Goal: Information Seeking & Learning: Learn about a topic

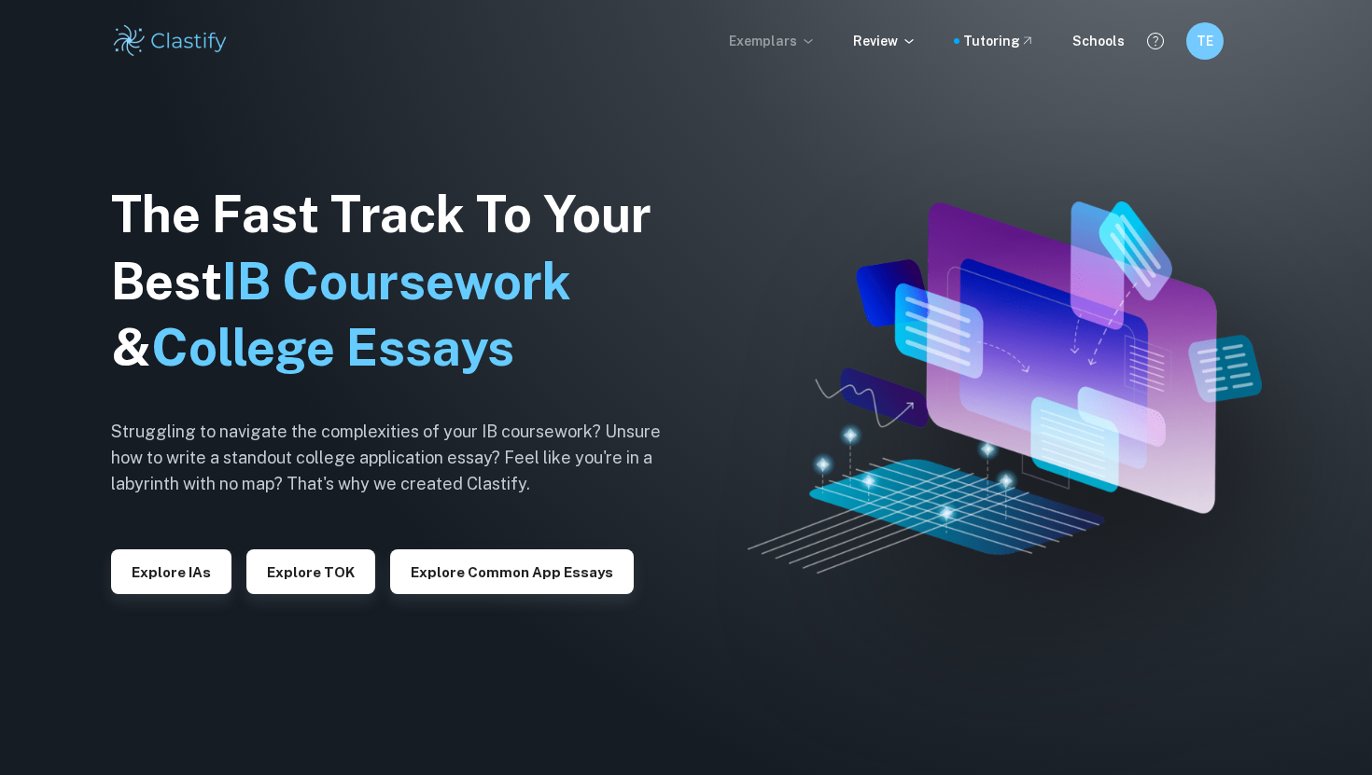
click at [801, 38] on p "Exemplars" at bounding box center [772, 41] width 87 height 21
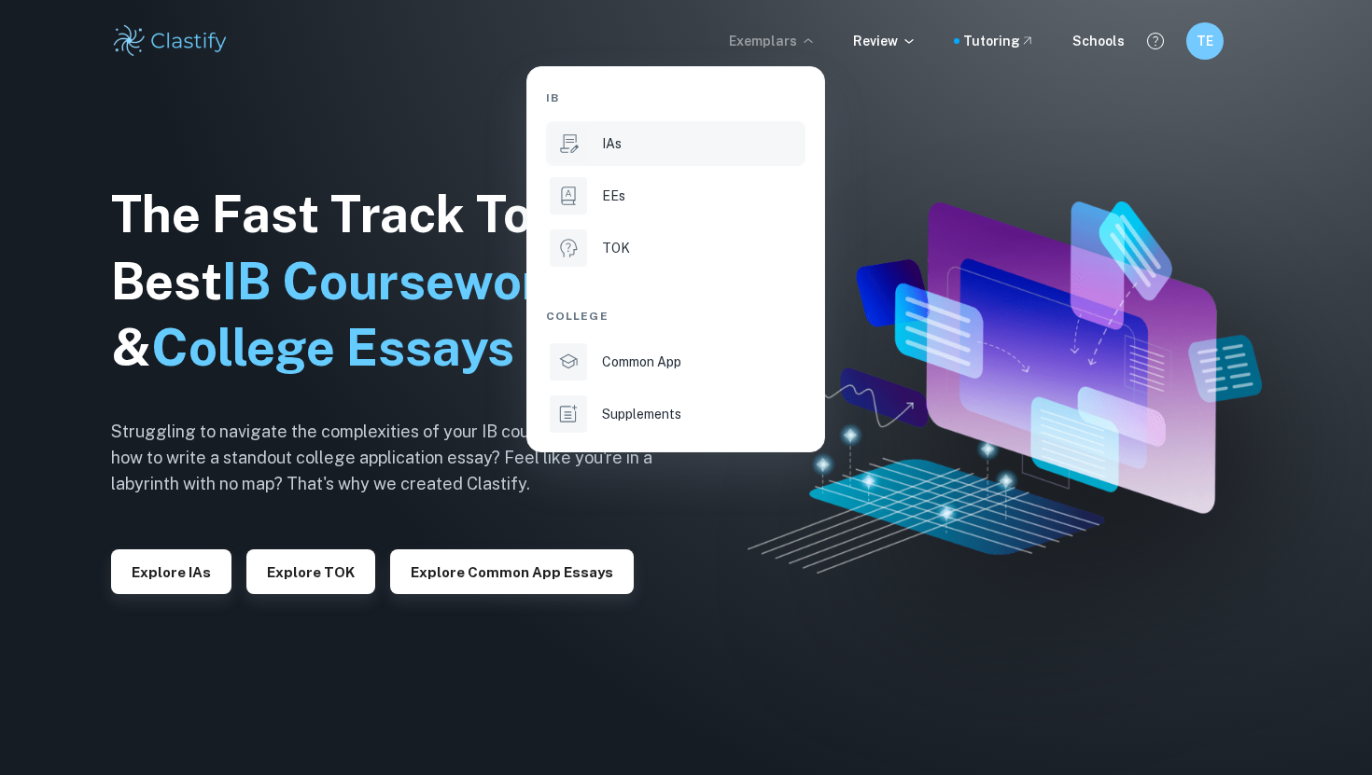
click at [655, 130] on li "IAs" at bounding box center [675, 143] width 259 height 45
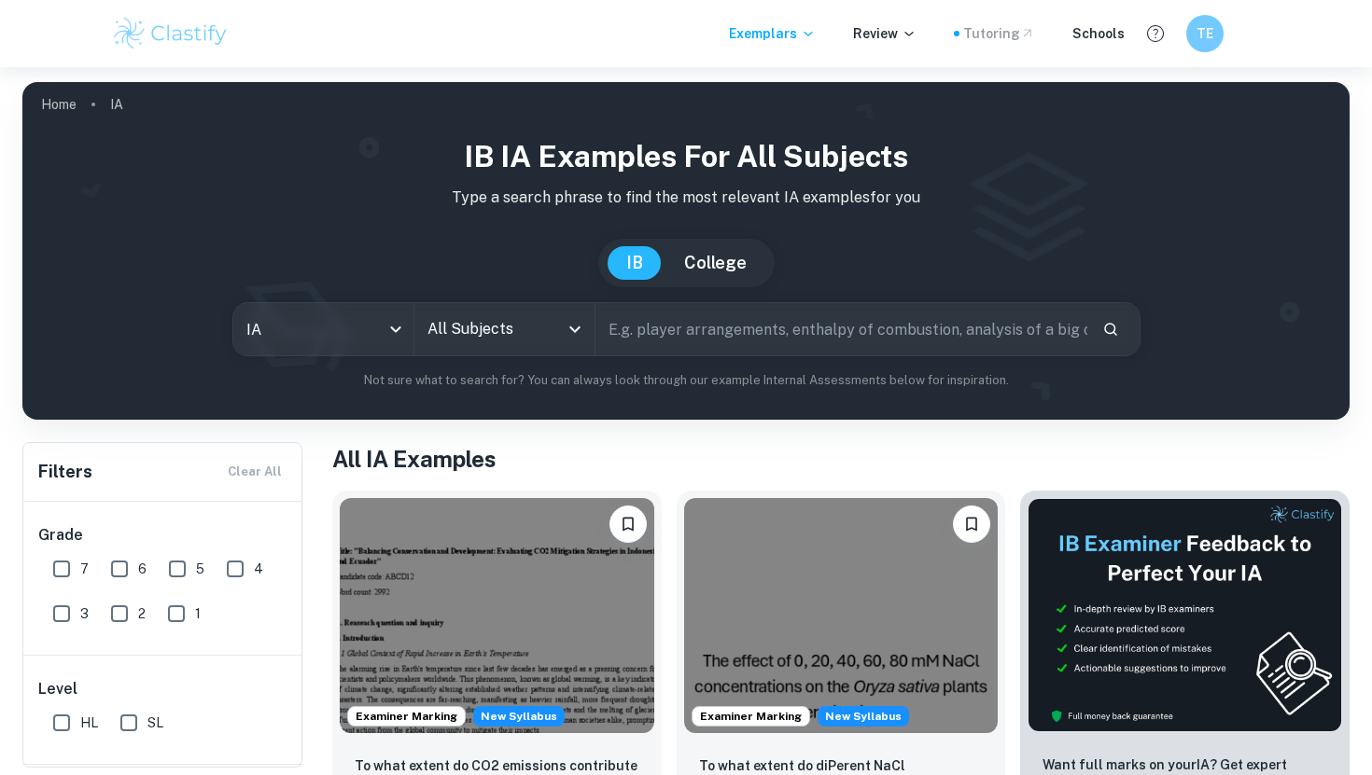
click at [1014, 35] on div "Tutoring" at bounding box center [999, 33] width 72 height 21
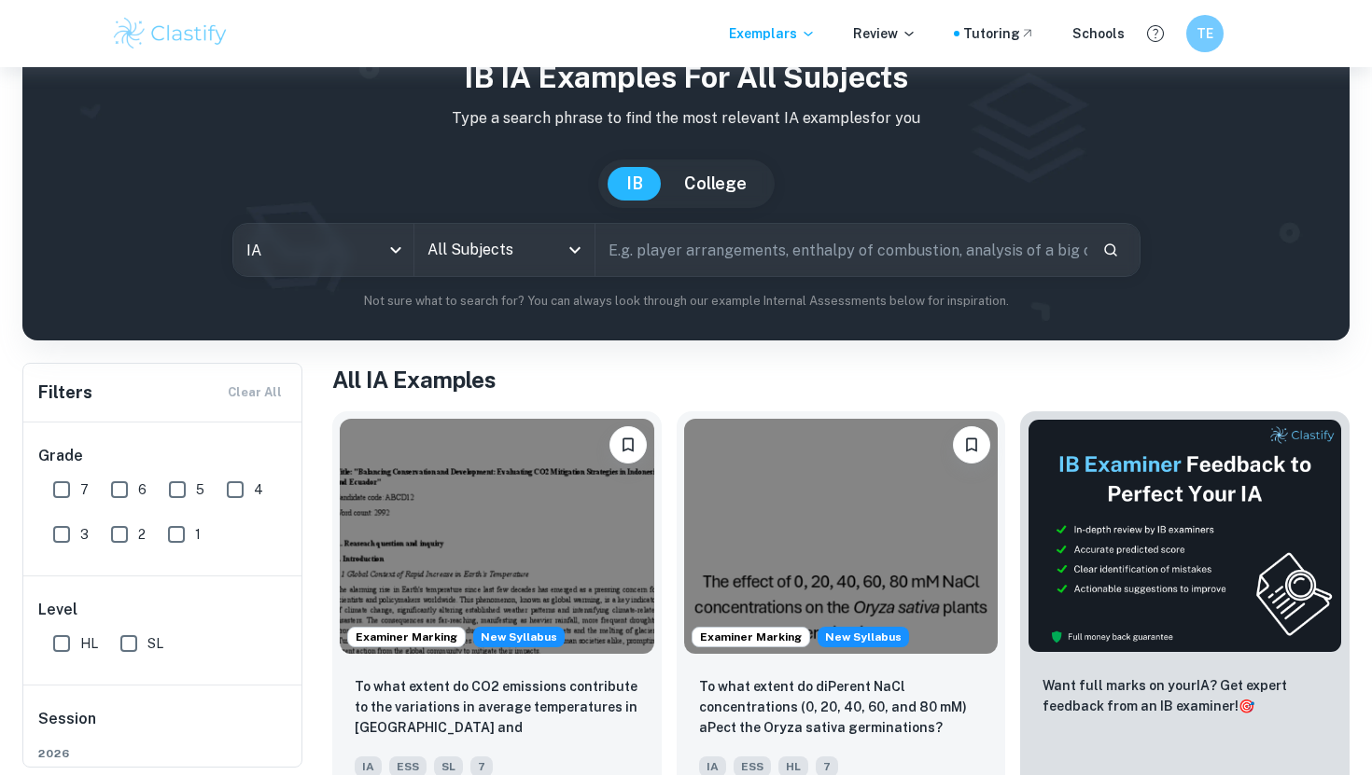
click at [490, 249] on input "All Subjects" at bounding box center [490, 249] width 135 height 35
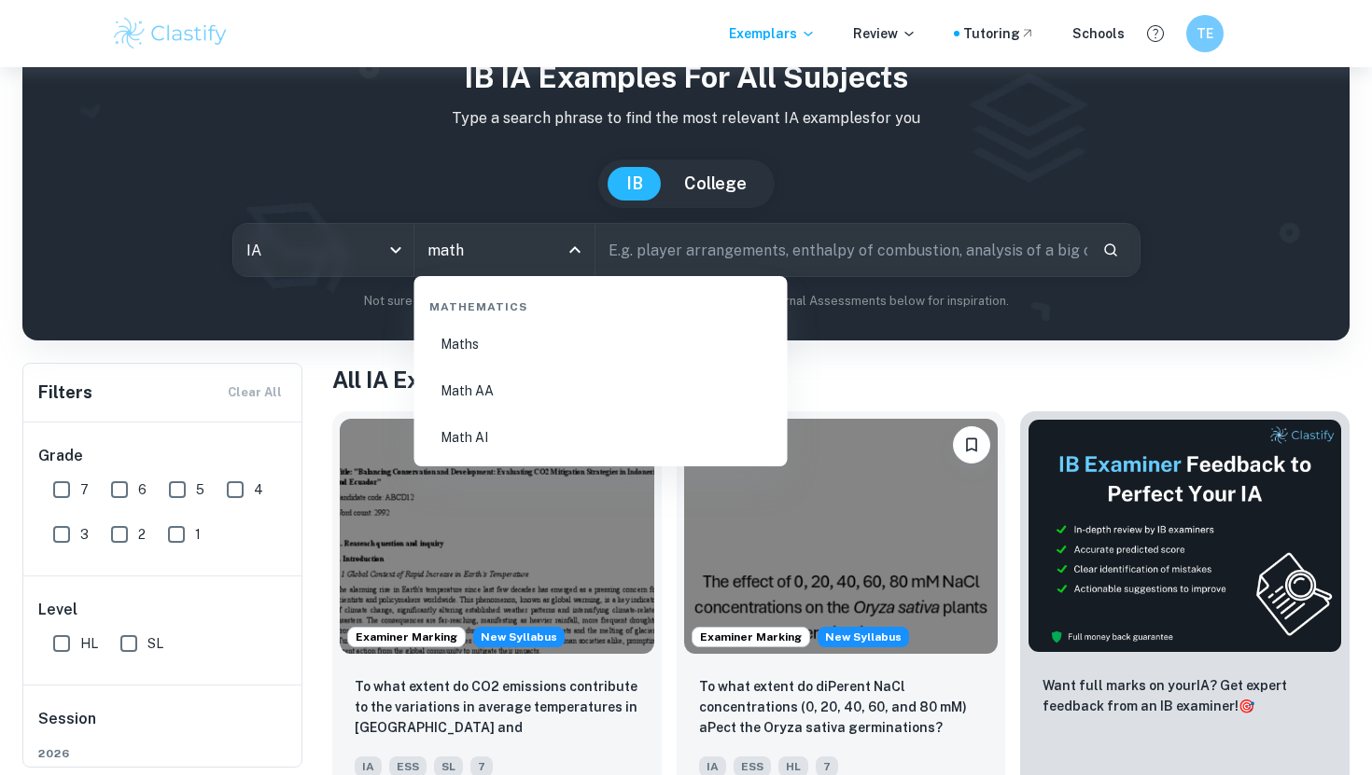
click at [505, 383] on li "Math AA" at bounding box center [601, 390] width 358 height 43
type input "Math AA"
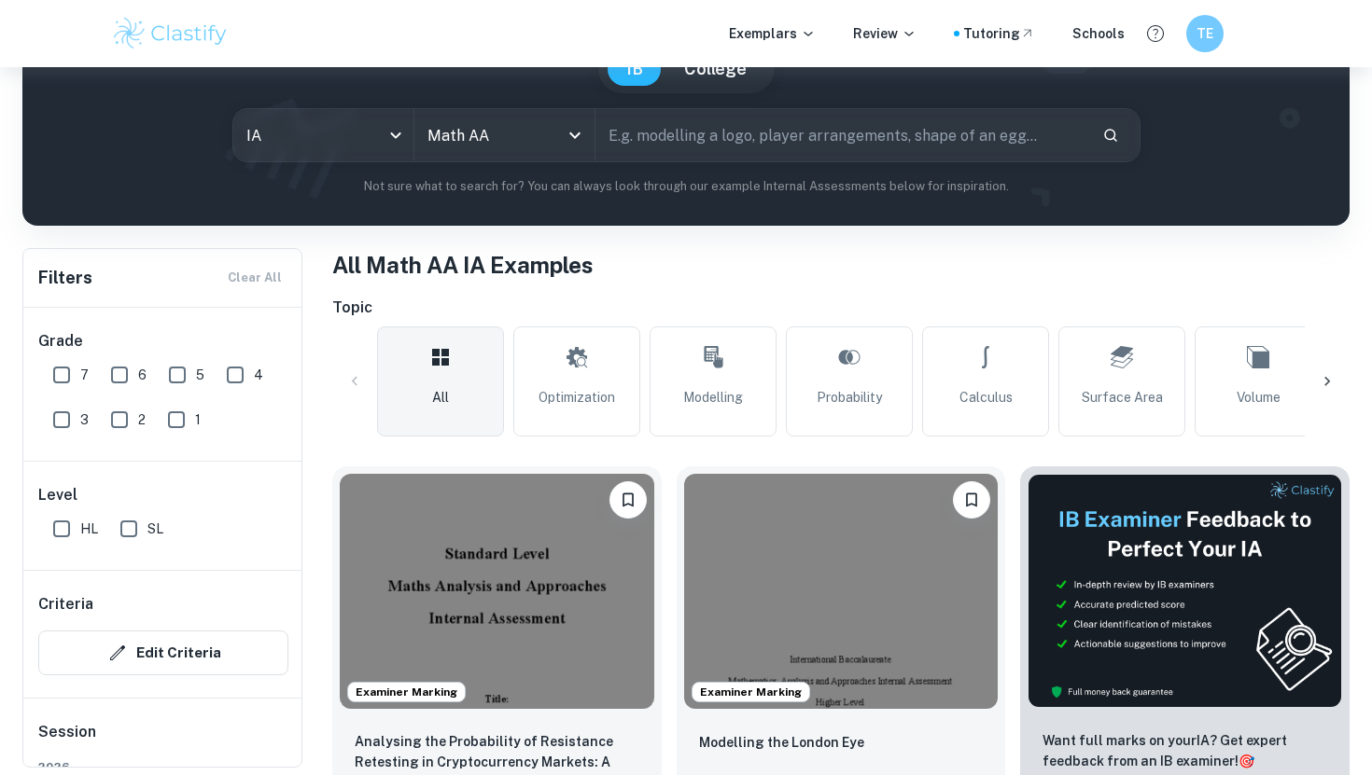
scroll to position [216, 0]
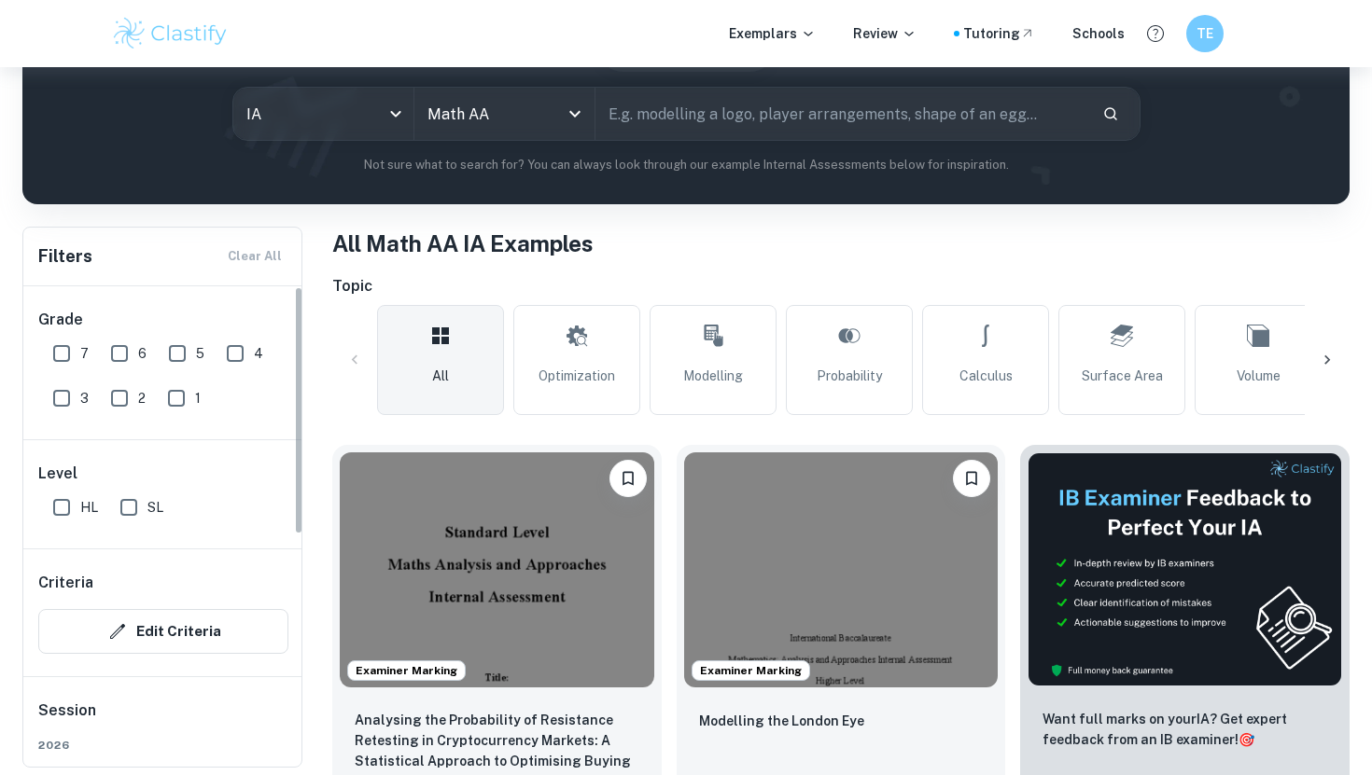
click at [111, 515] on input "SL" at bounding box center [128, 507] width 37 height 37
checkbox input "true"
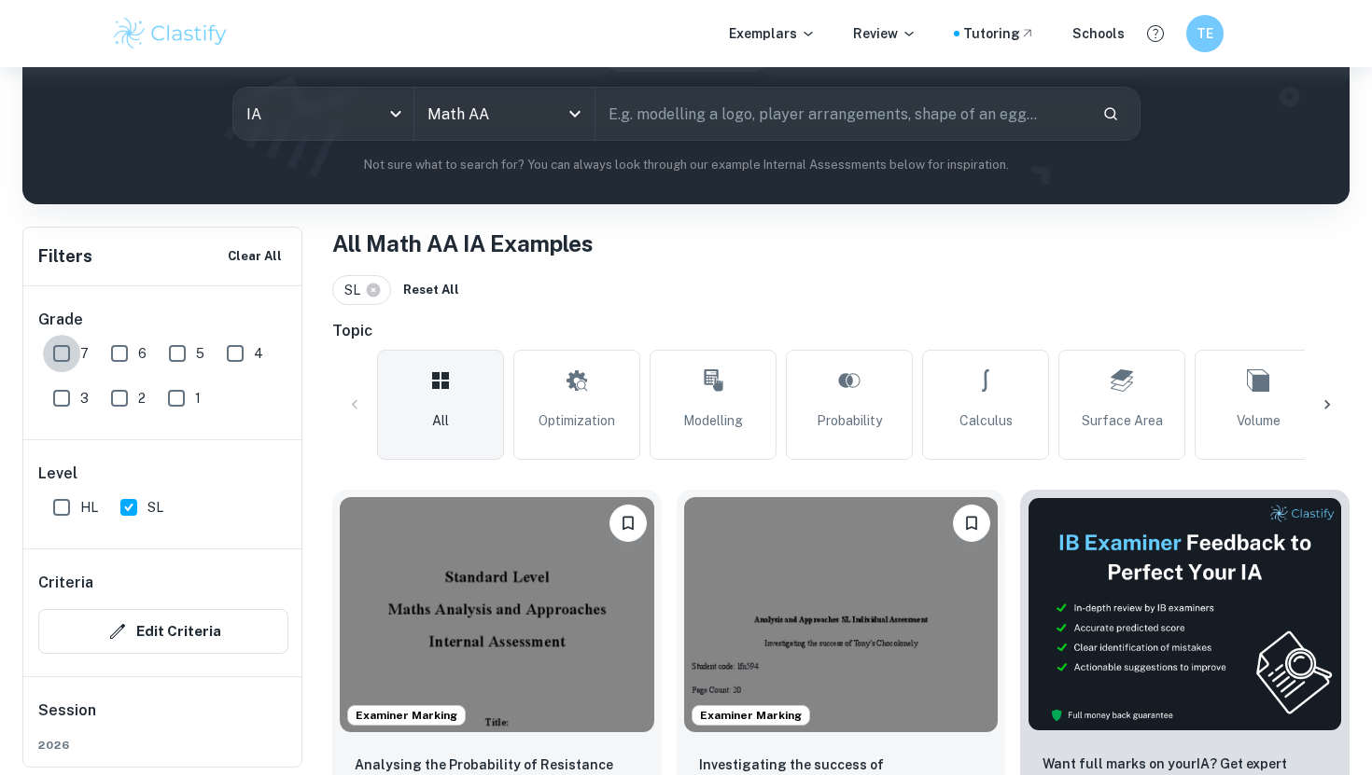
click at [64, 347] on input "7" at bounding box center [61, 353] width 37 height 37
checkbox input "true"
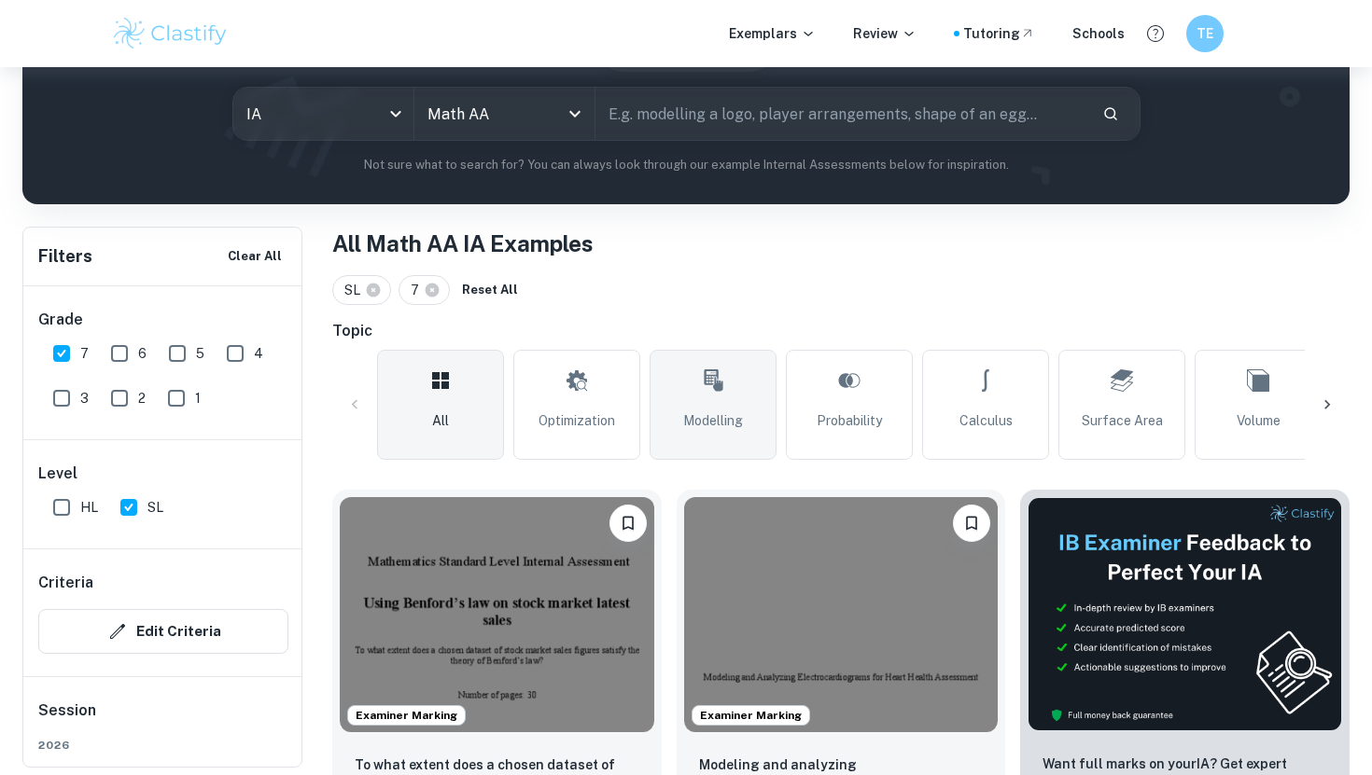
click at [727, 406] on link "Modelling" at bounding box center [712, 405] width 127 height 110
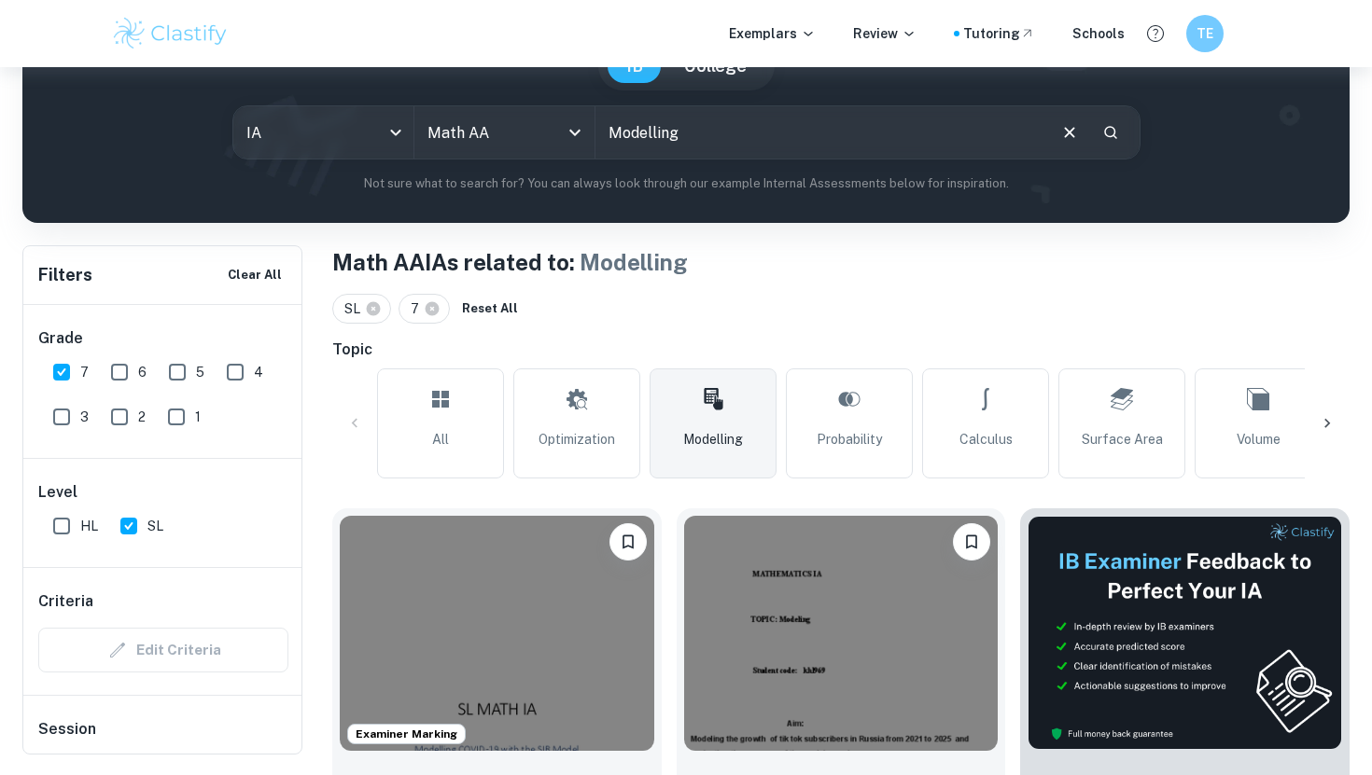
scroll to position [179, 0]
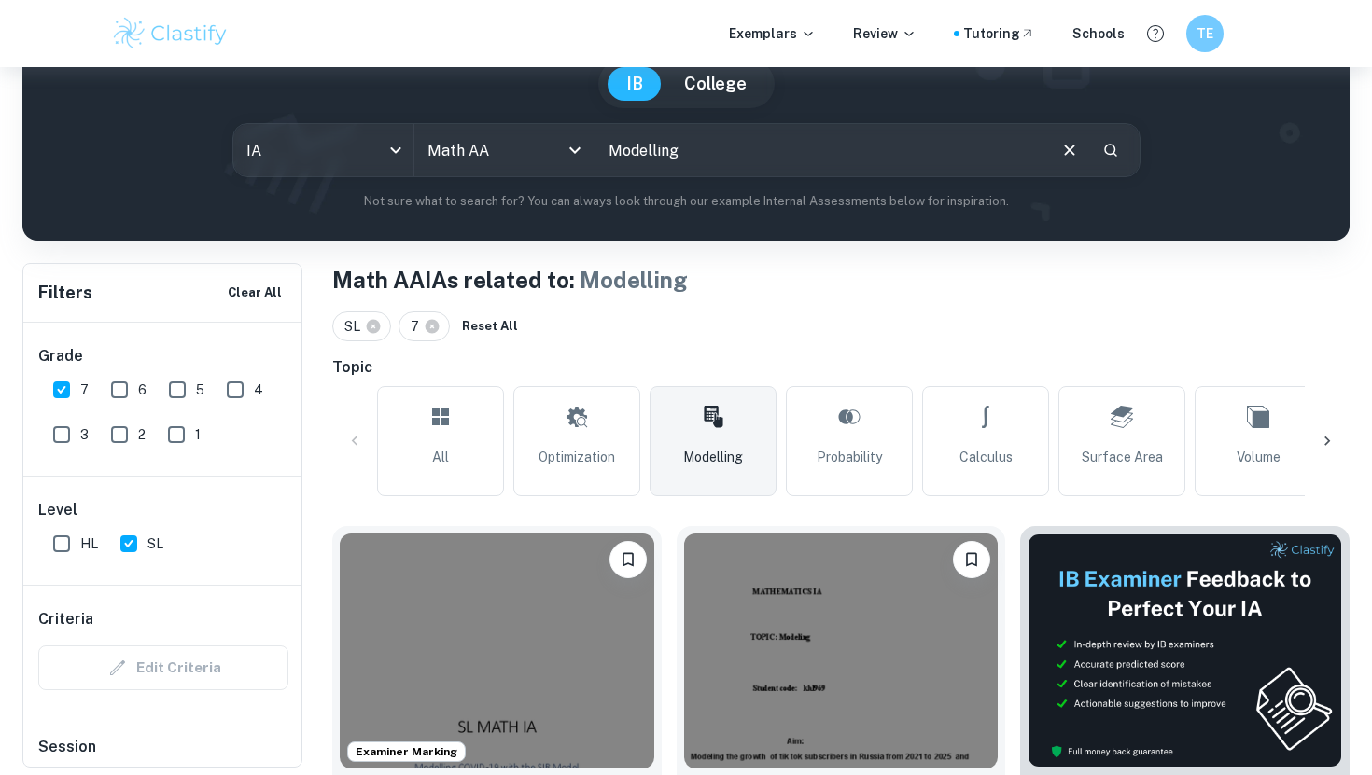
click at [656, 149] on input "Modelling" at bounding box center [819, 150] width 449 height 52
type input "starbucks"
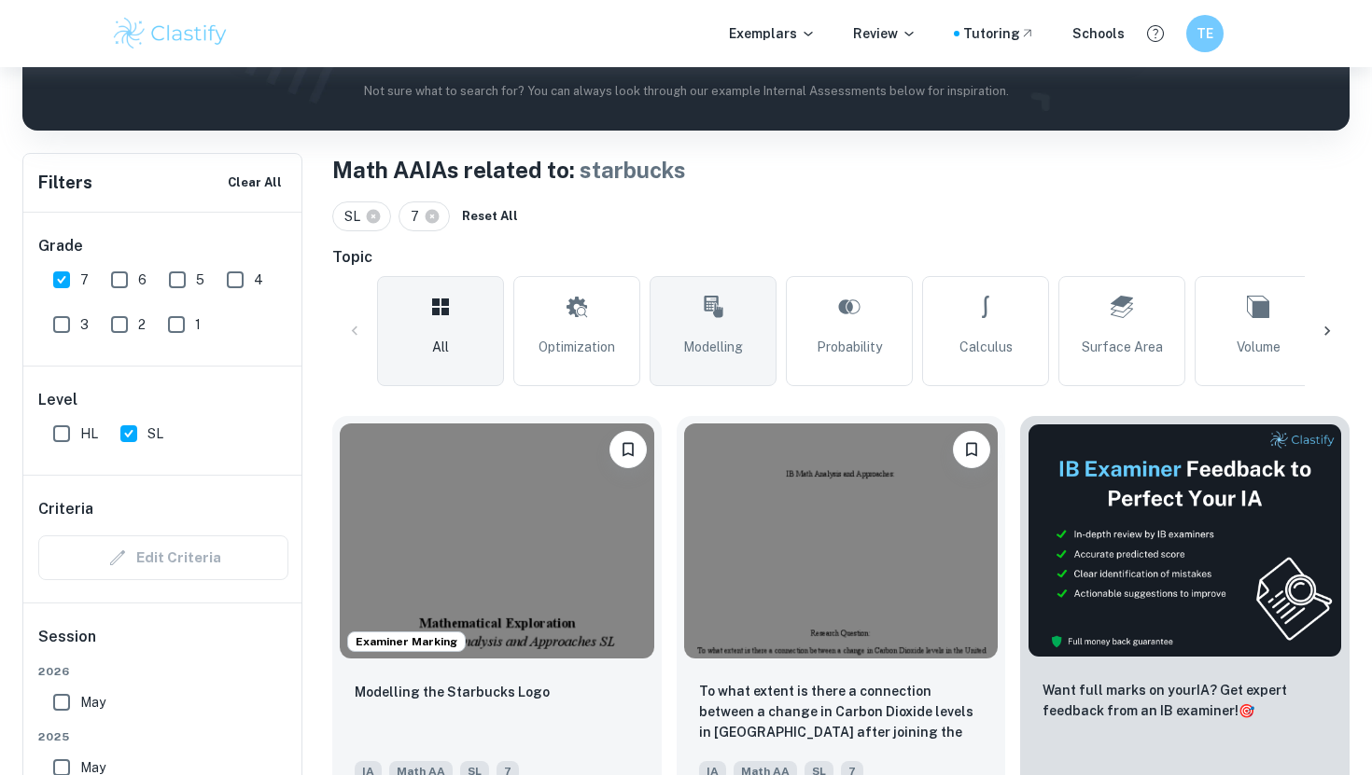
scroll to position [505, 0]
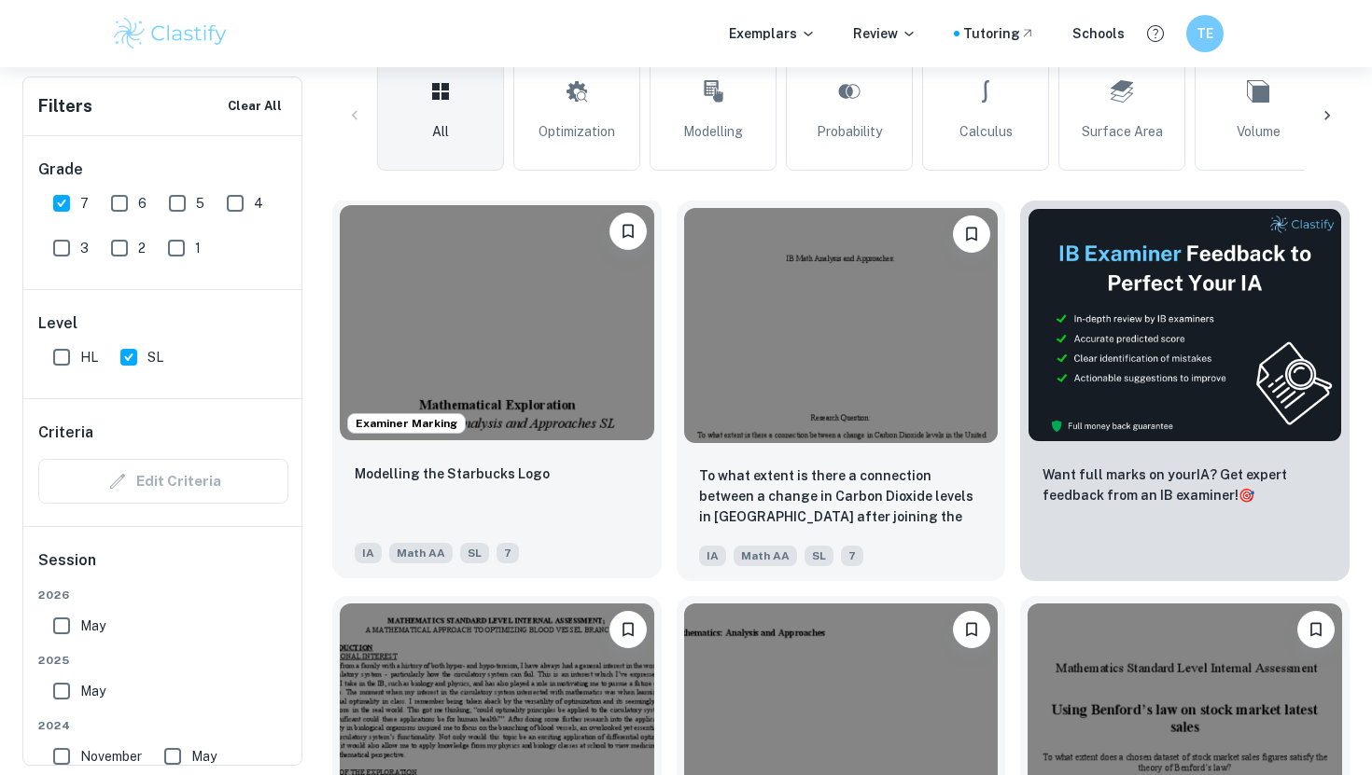
click at [471, 377] on img at bounding box center [497, 322] width 314 height 235
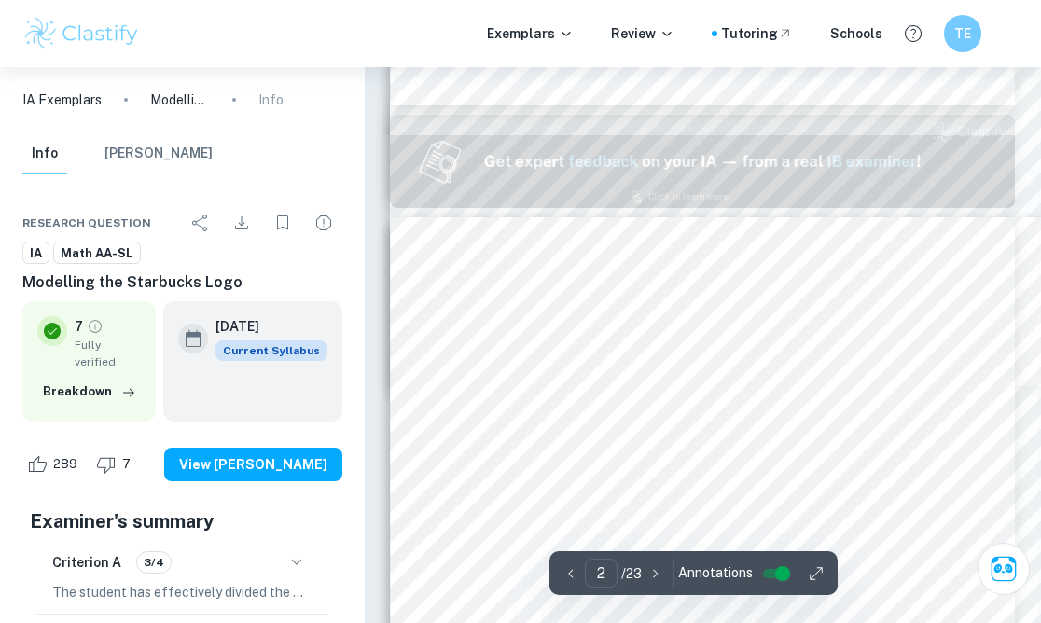
type input "1"
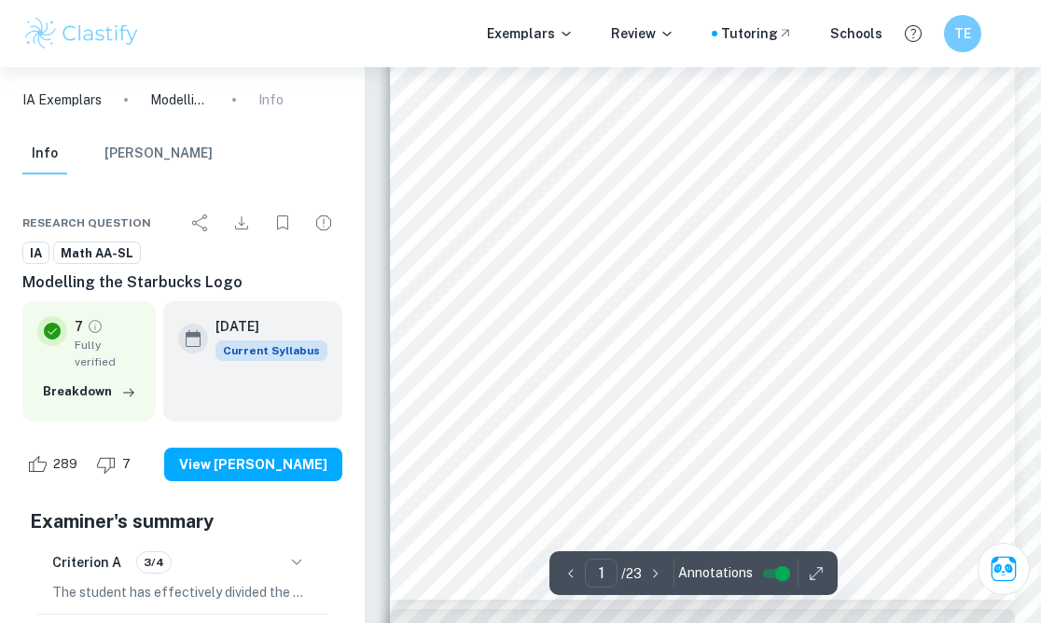
scroll to position [331, 0]
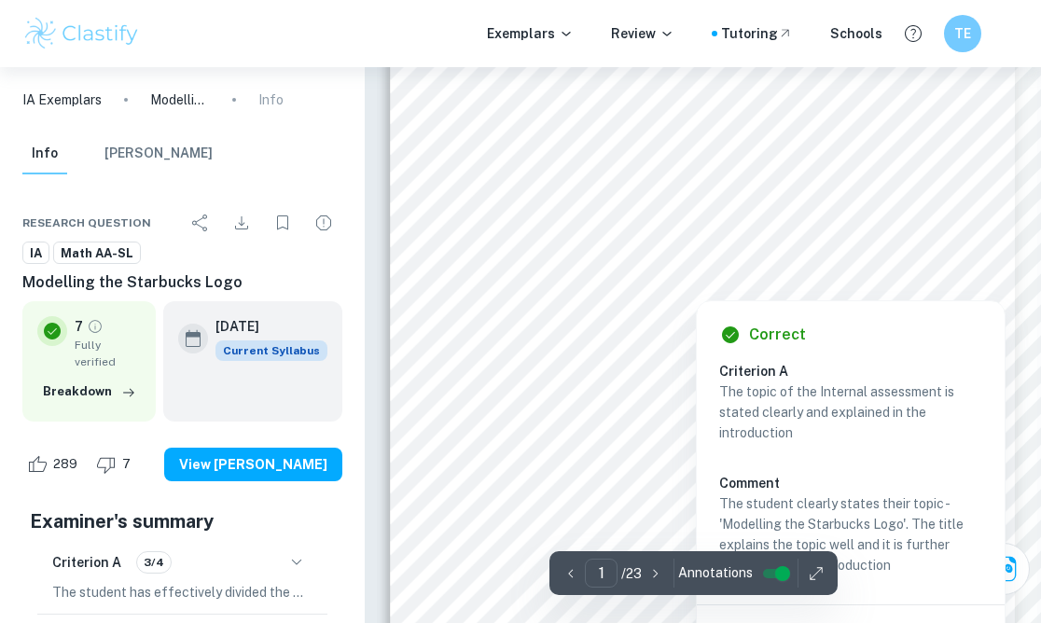
click at [655, 270] on div at bounding box center [802, 279] width 385 height 33
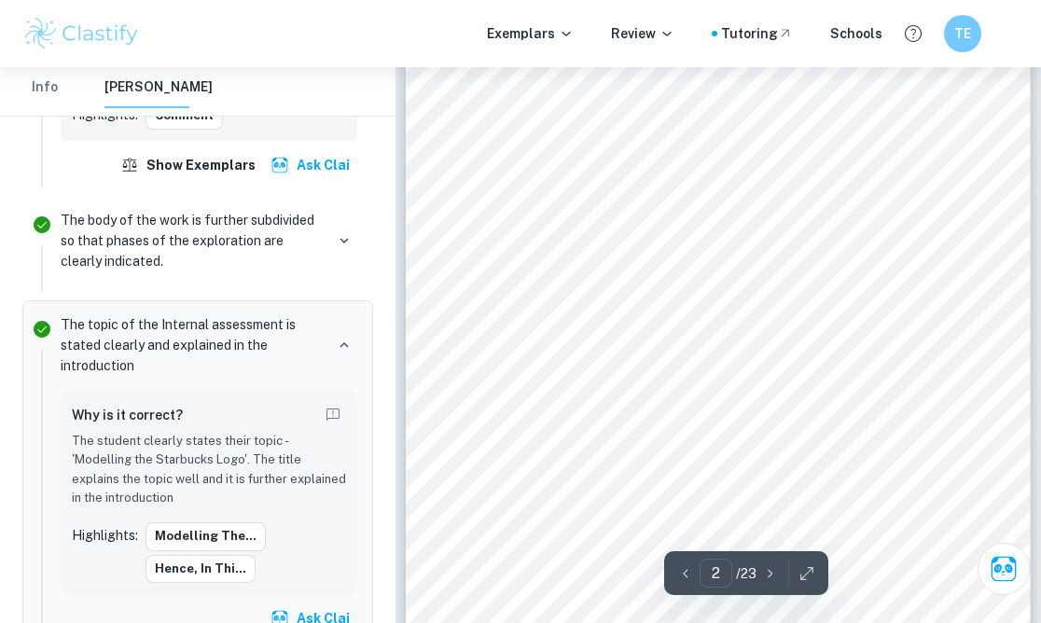
scroll to position [1232, 0]
click at [724, 289] on div "2 Introduction Being an avid coffee lover, it is not surprising that my go-to o…" at bounding box center [718, 292] width 625 height 884
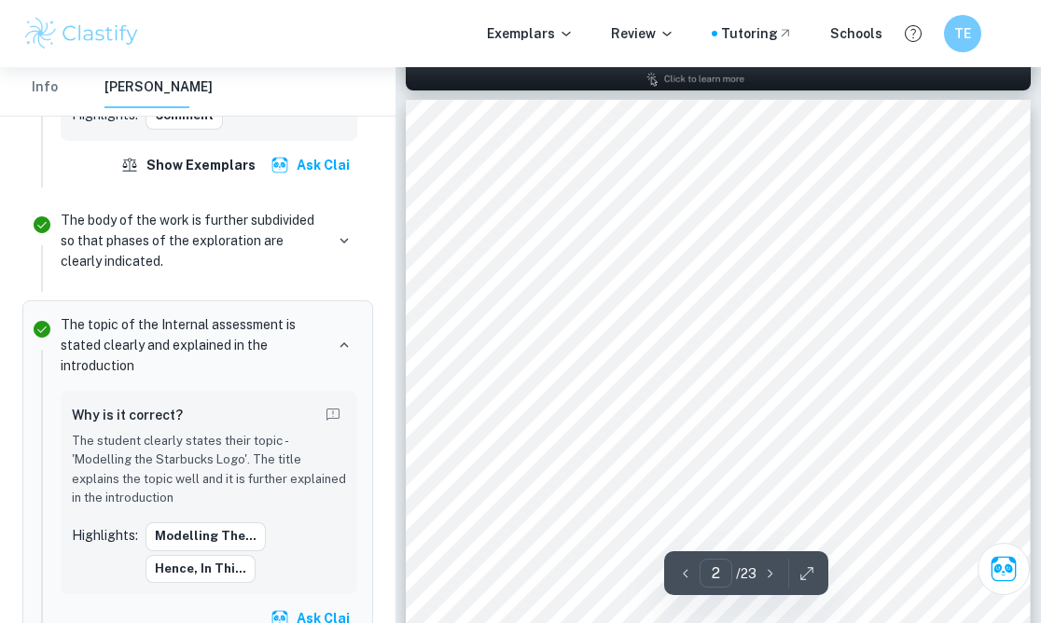
click at [579, 377] on div "2 Introduction Being an avid coffee lover, it is not surprising that my go-to o…" at bounding box center [718, 542] width 625 height 884
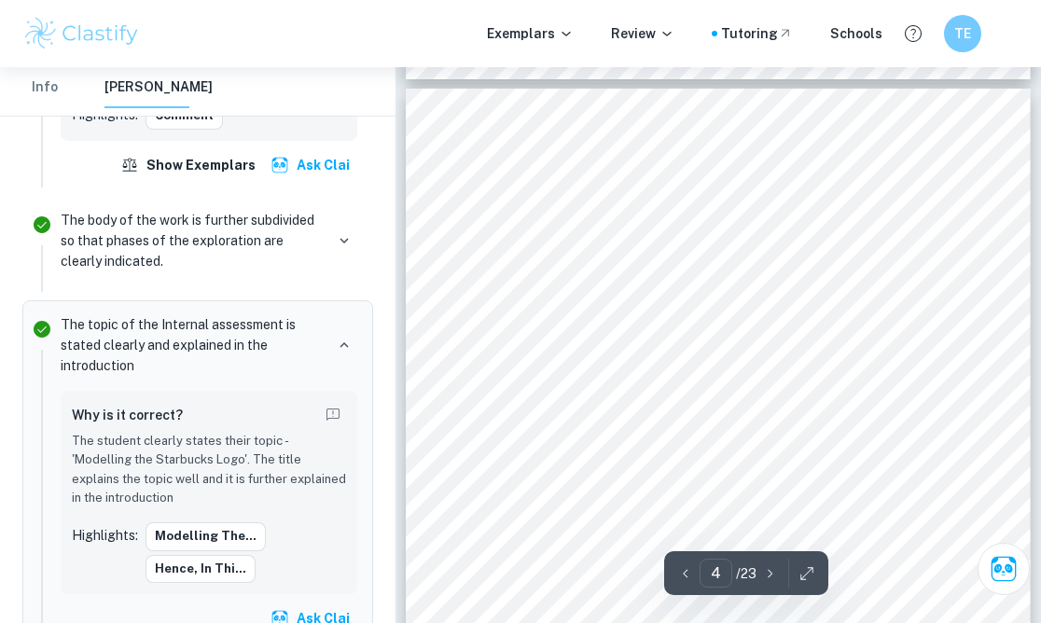
scroll to position [2777, 0]
click at [620, 204] on div "4 Part A – the star on top of the crown I started with the easier functions so …" at bounding box center [718, 533] width 625 height 884
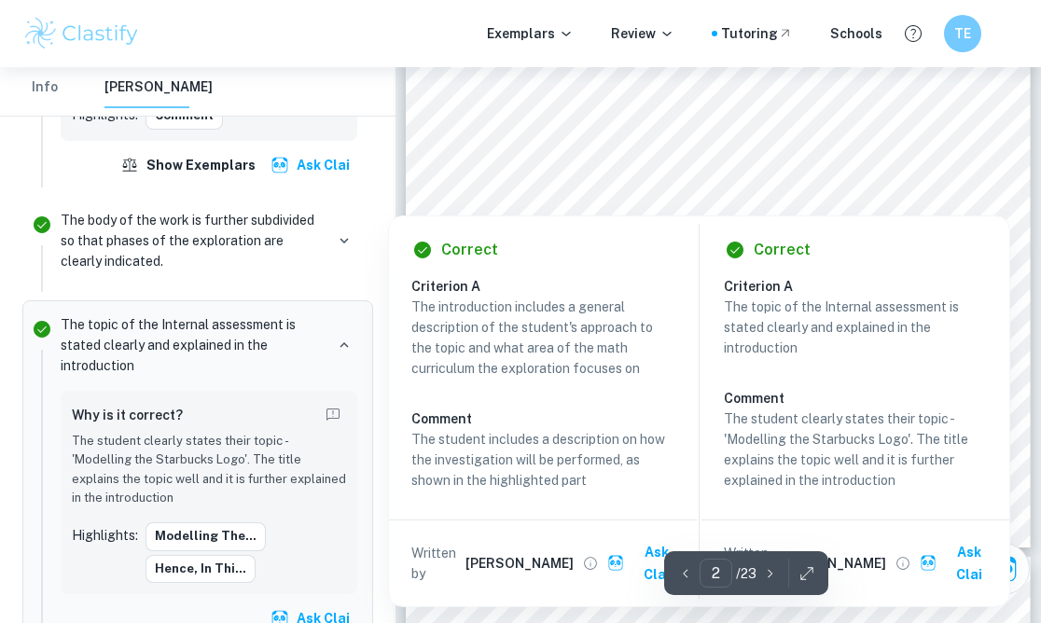
scroll to position [1352, 0]
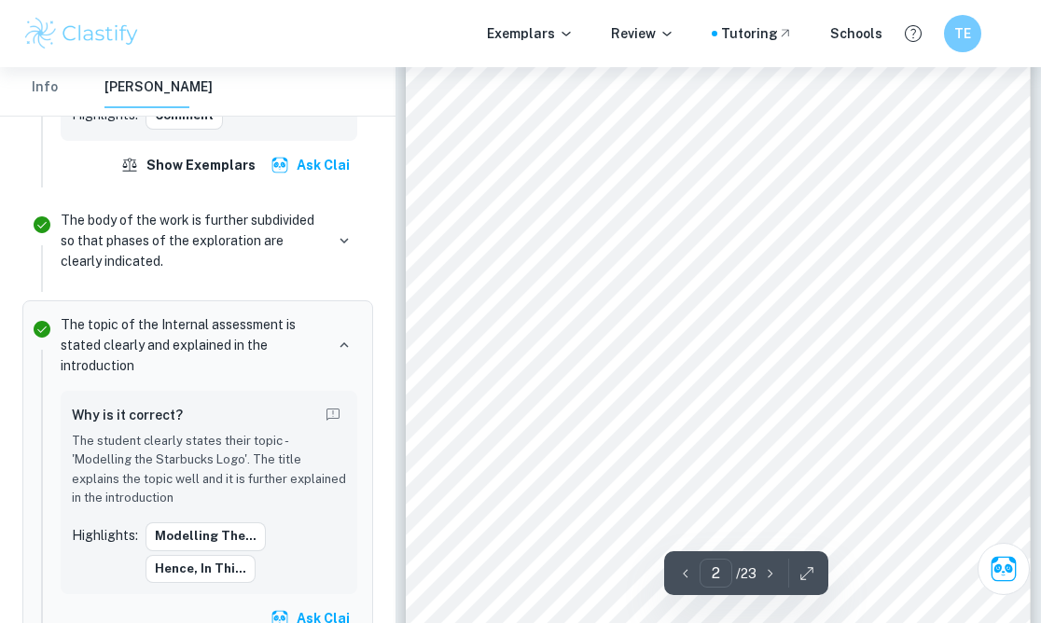
click at [739, 197] on div "2 Introduction Being an avid coffee lover, it is not surprising that my go-to o…" at bounding box center [718, 375] width 625 height 884
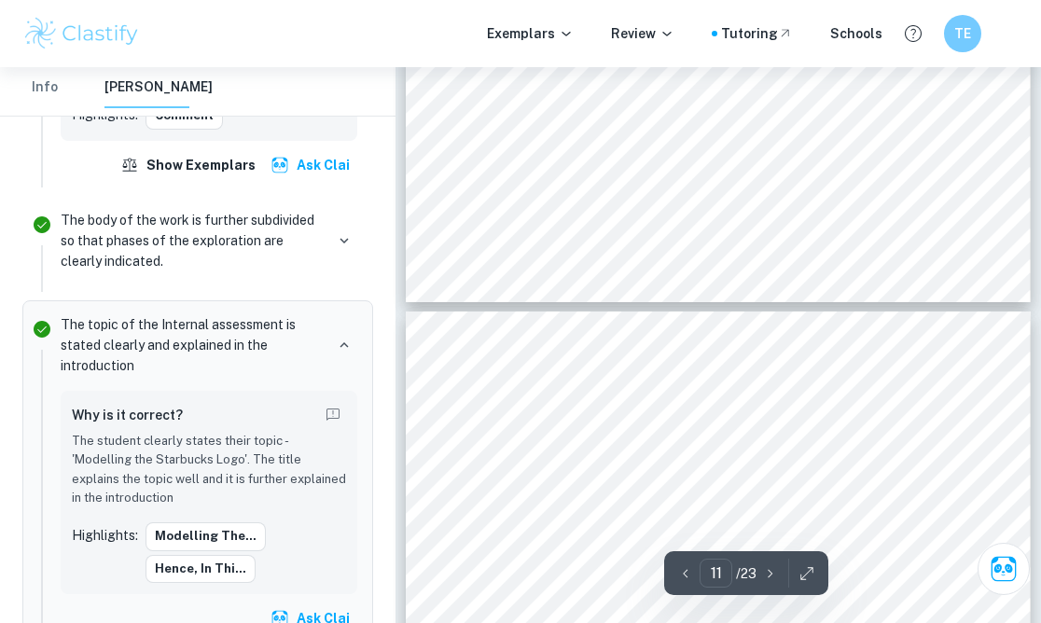
type input "12"
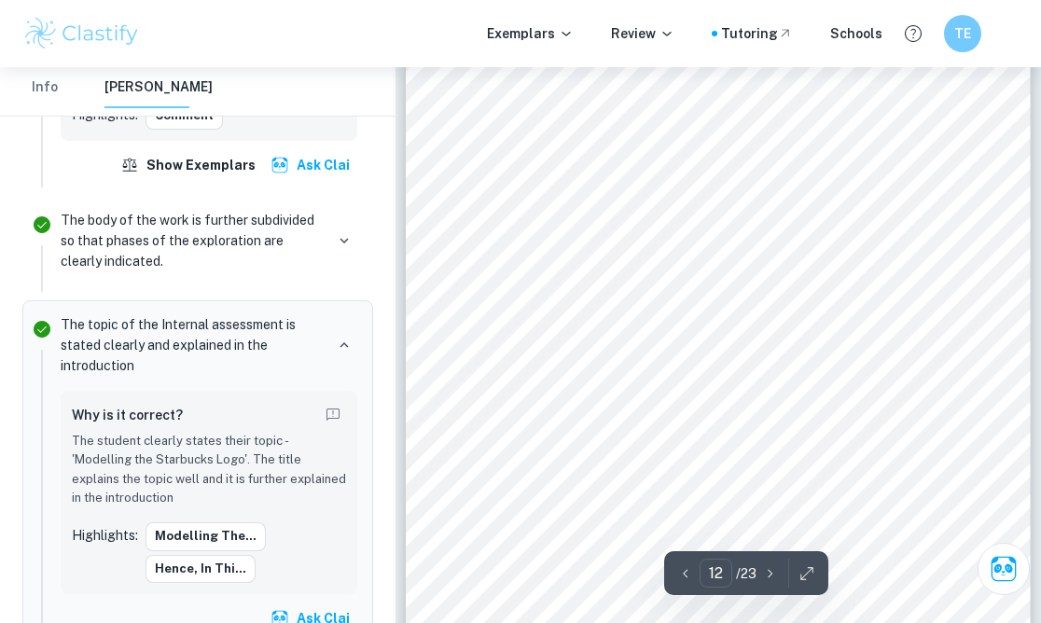
scroll to position [10530, 0]
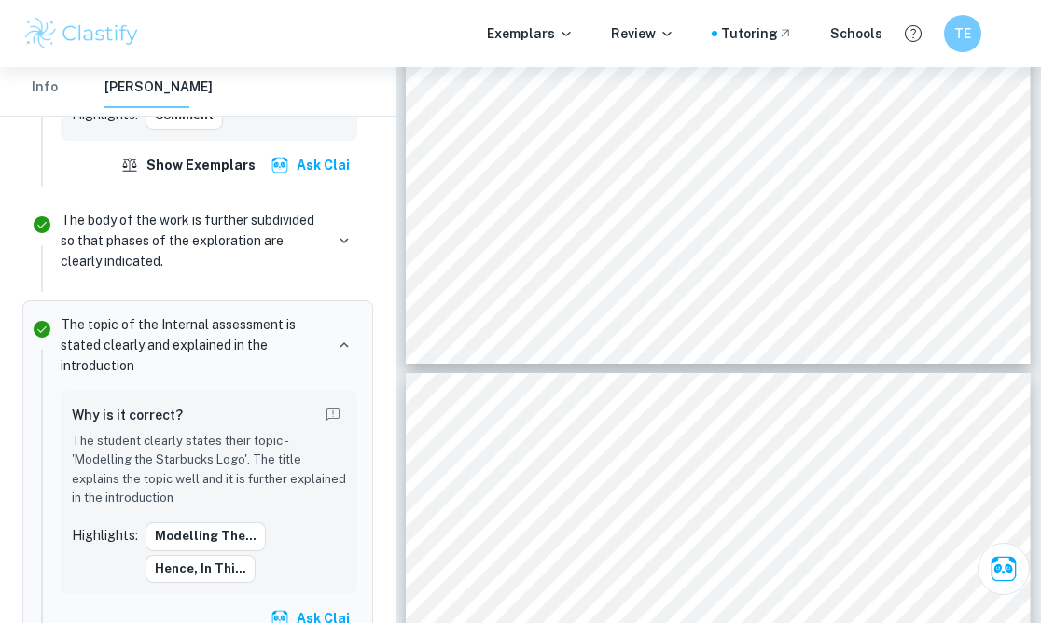
scroll to position [505, 0]
